Goal: Information Seeking & Learning: Understand process/instructions

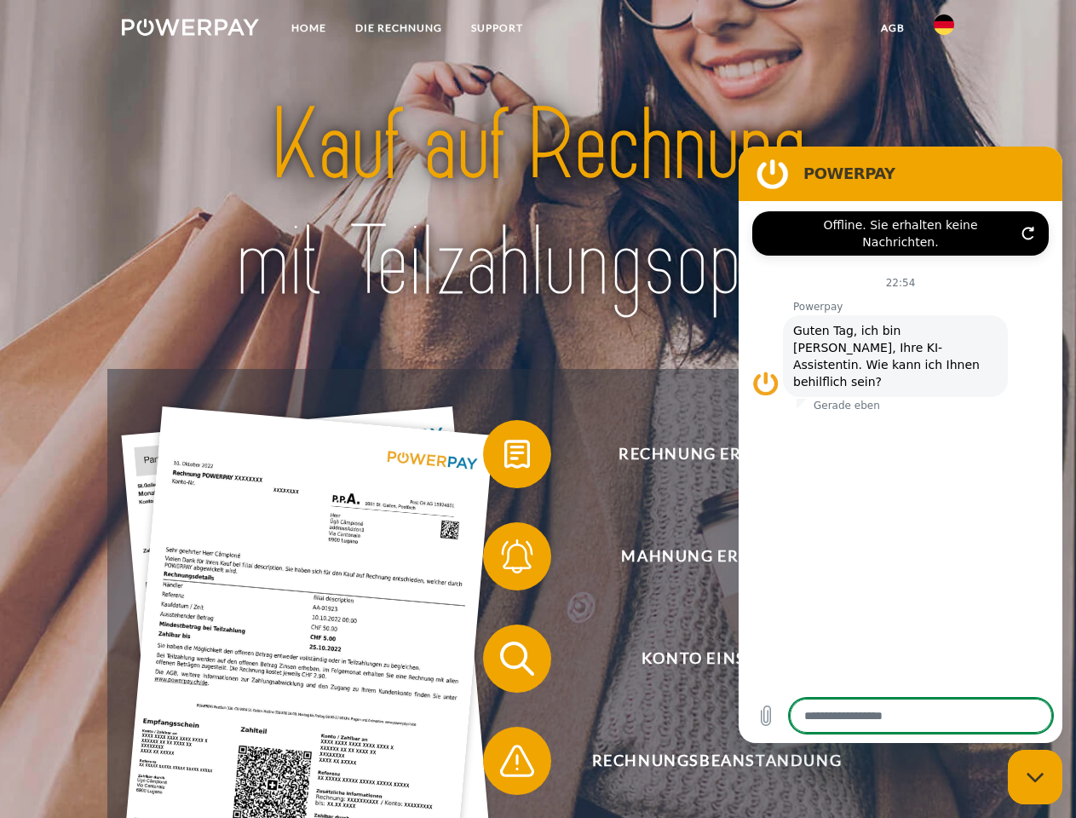
click at [190, 30] on img at bounding box center [190, 27] width 137 height 17
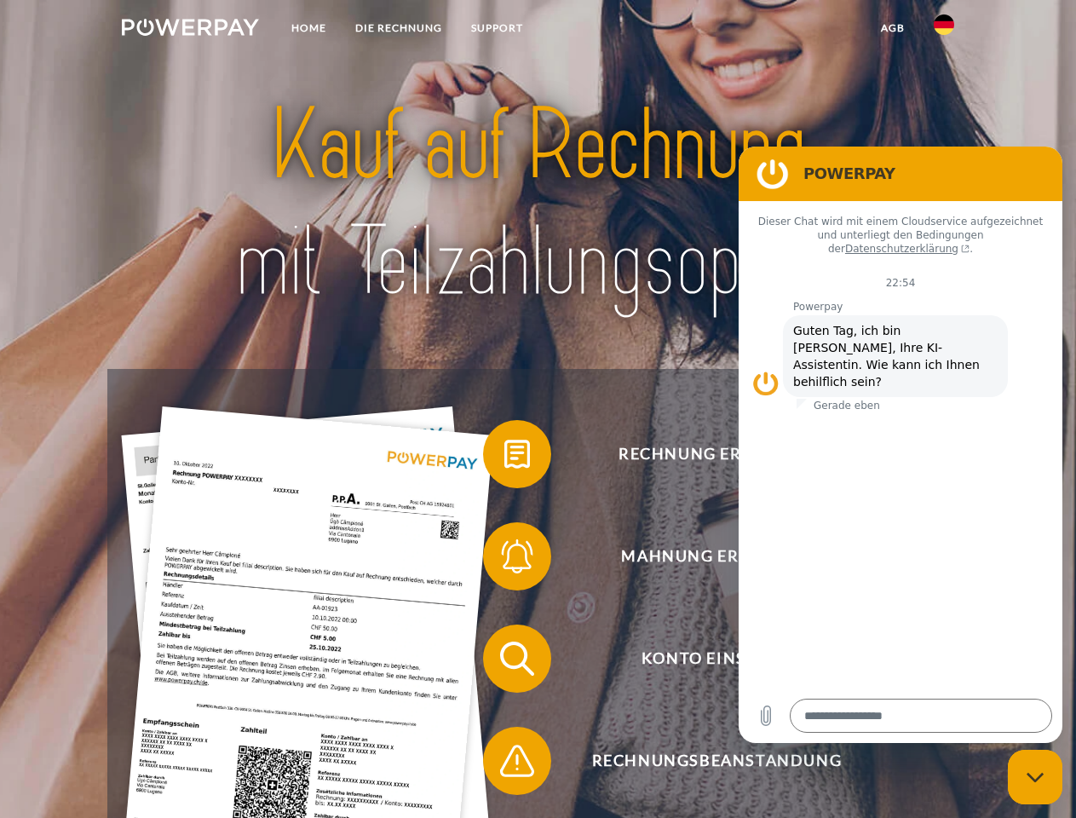
click at [944, 30] on img at bounding box center [944, 24] width 20 height 20
click at [892, 28] on link "agb" at bounding box center [893, 28] width 53 height 31
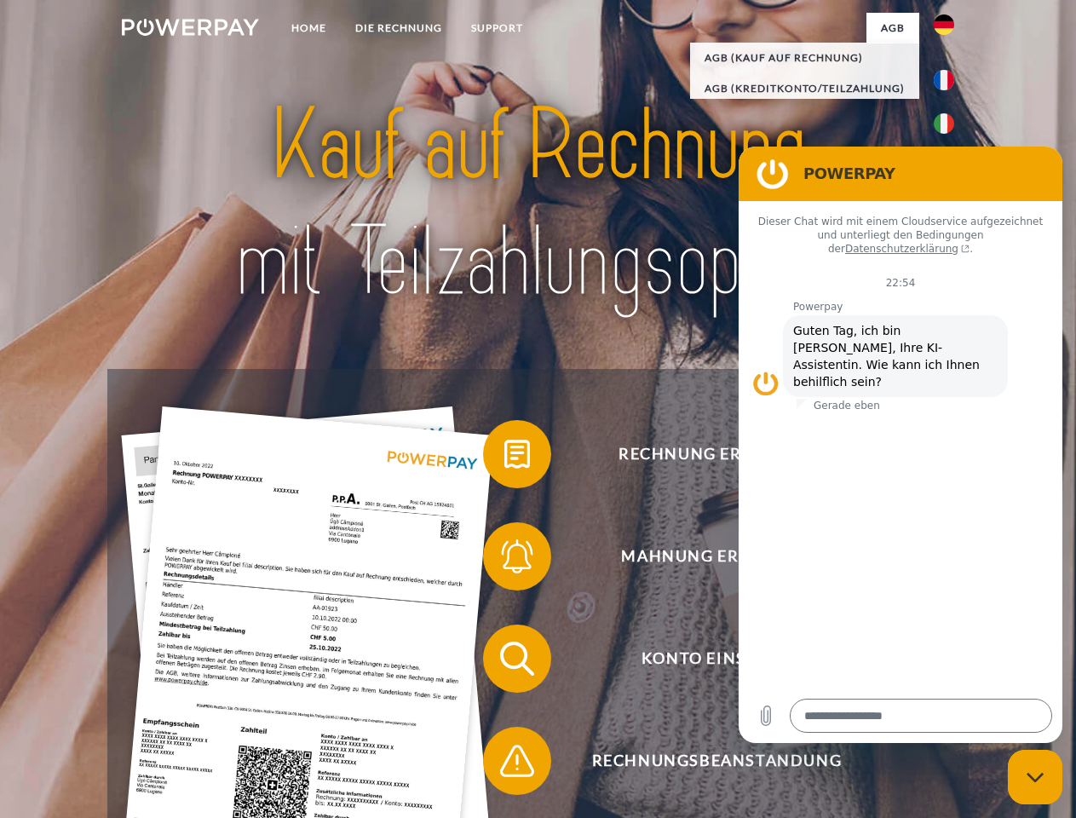
click at [504, 458] on span at bounding box center [491, 454] width 85 height 85
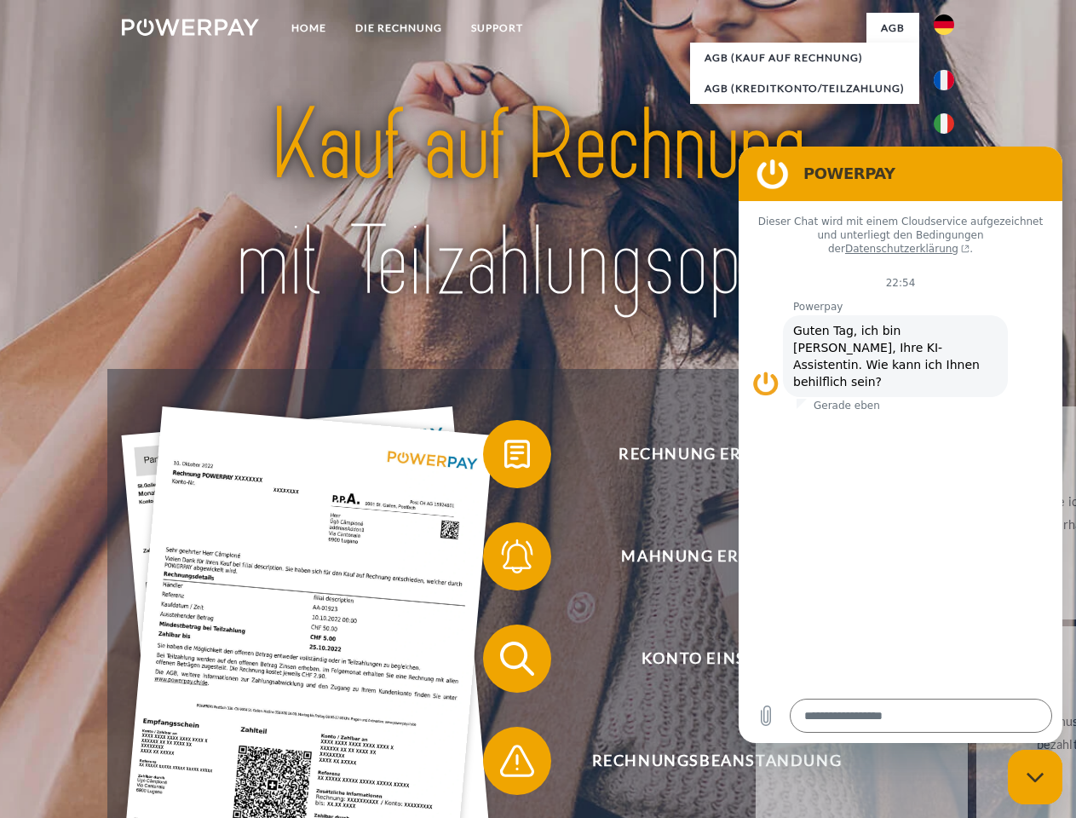
click at [504, 560] on span at bounding box center [491, 556] width 85 height 85
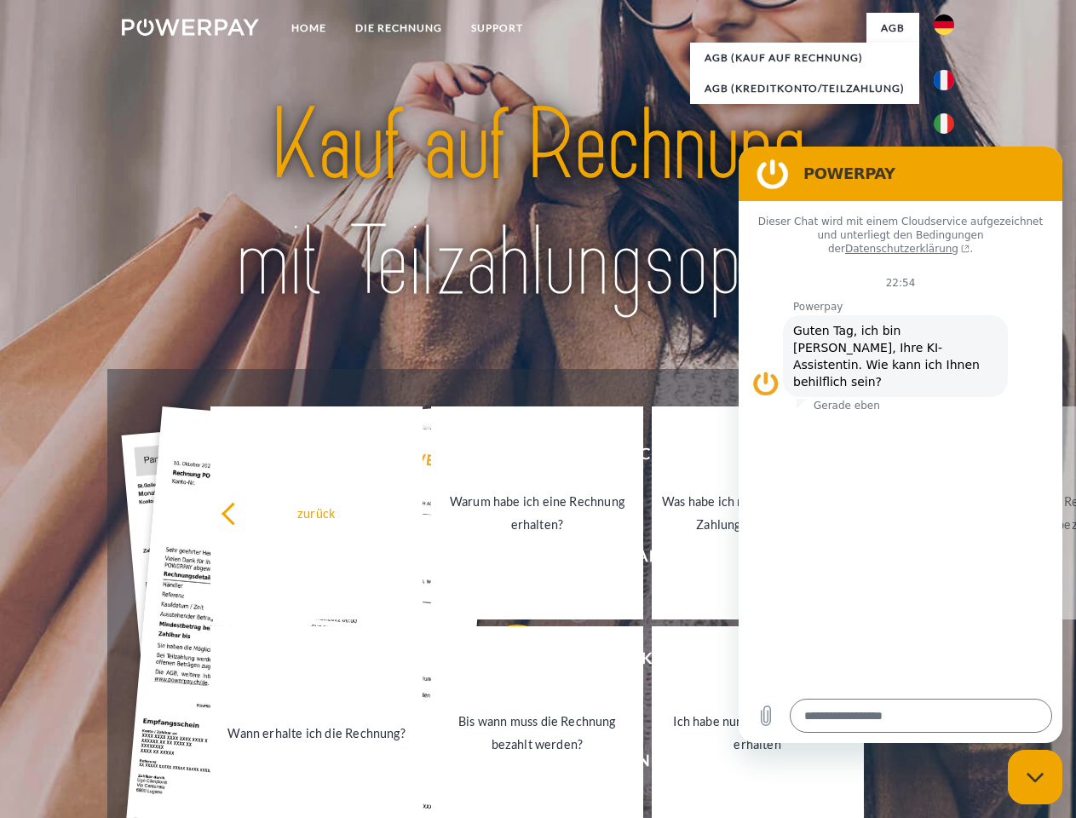
click at [504, 662] on link "Bis wann muss die Rechnung bezahlt werden?" at bounding box center [537, 732] width 212 height 213
click at [504, 764] on span at bounding box center [491, 760] width 85 height 85
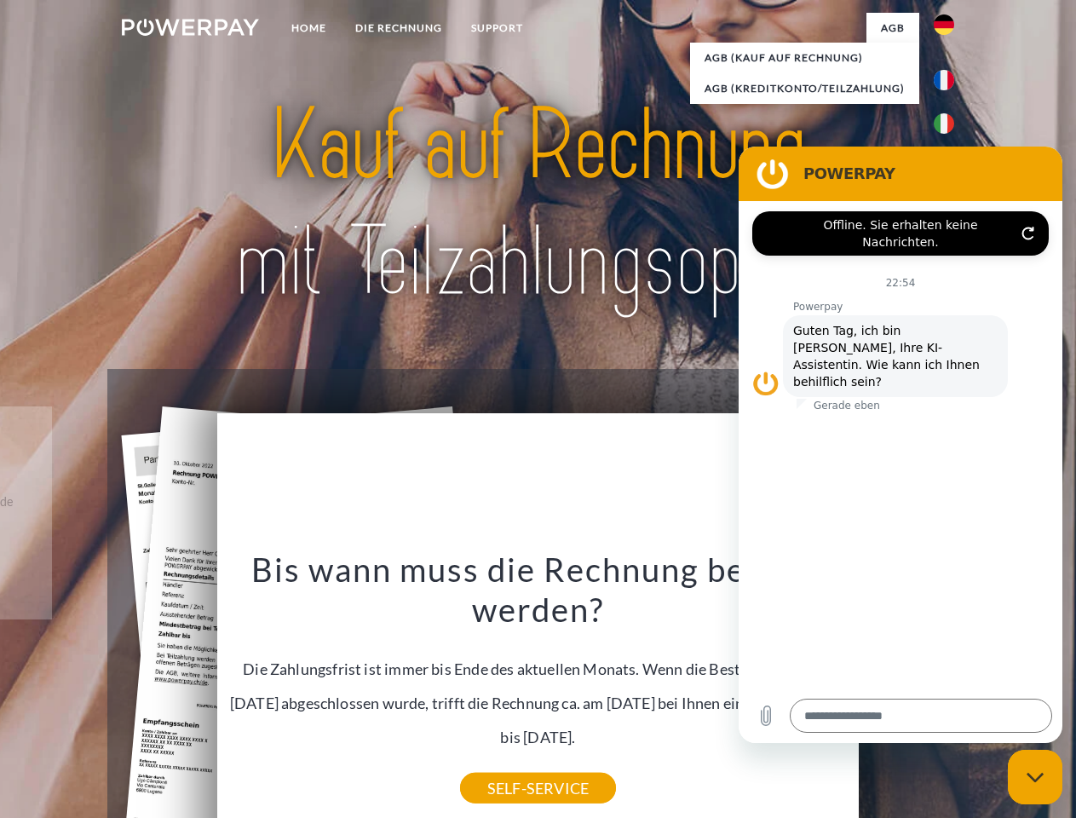
click at [1035, 777] on icon "Messaging-Fenster schließen" at bounding box center [1036, 777] width 18 height 11
type textarea "*"
